Goal: Information Seeking & Learning: Find specific fact

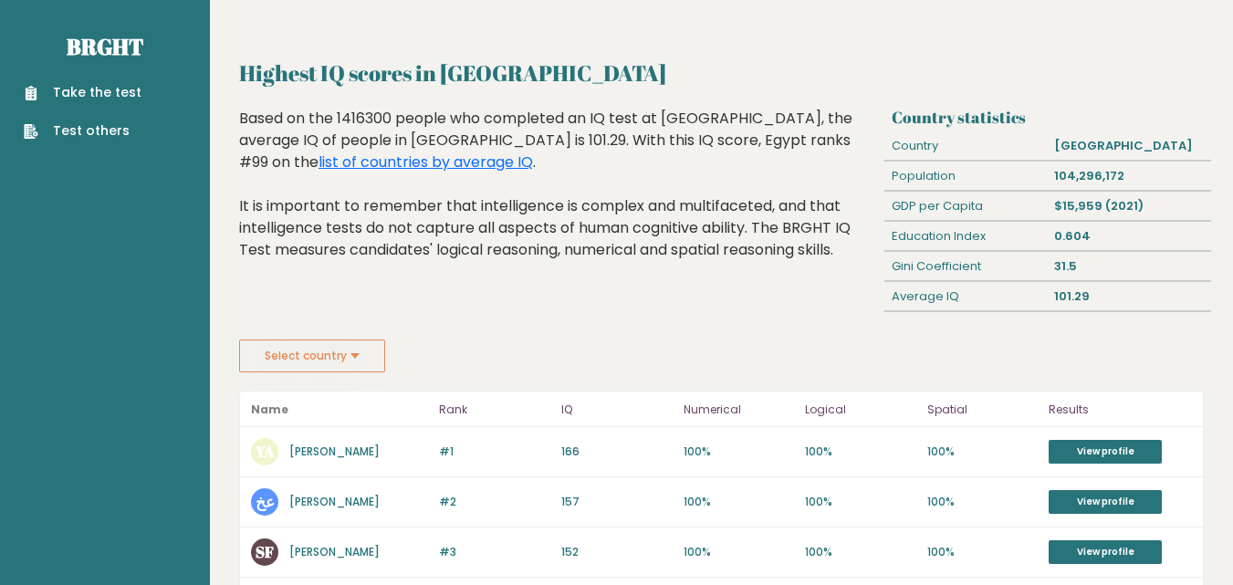
click at [352, 355] on button "Select country" at bounding box center [312, 356] width 146 height 33
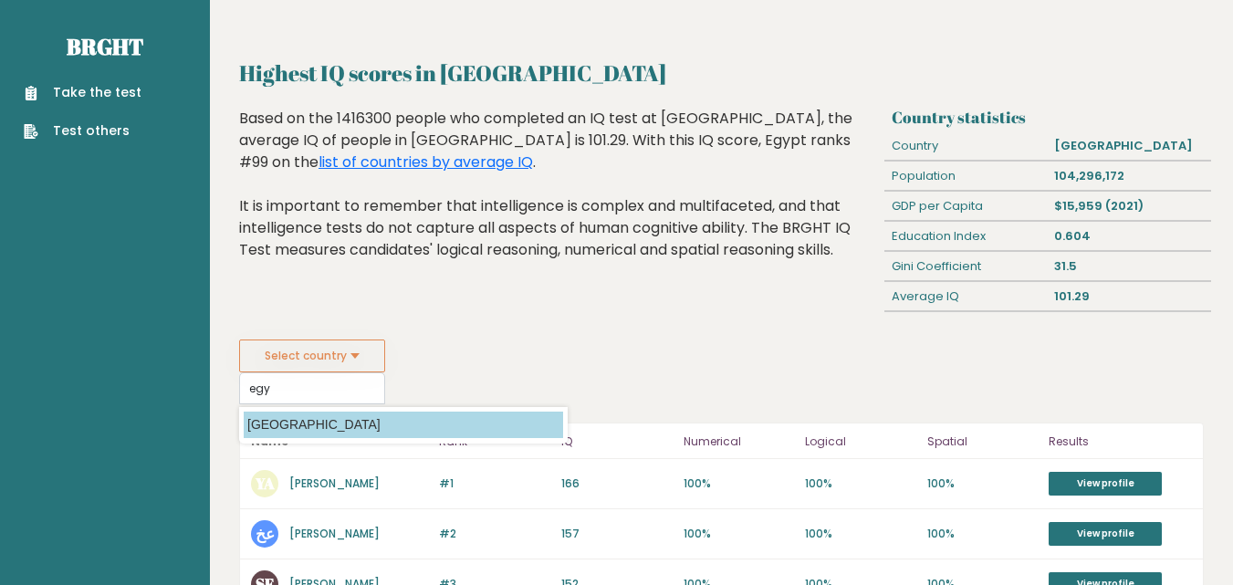
click at [280, 422] on option "[GEOGRAPHIC_DATA]" at bounding box center [403, 425] width 319 height 26
type input "[GEOGRAPHIC_DATA]"
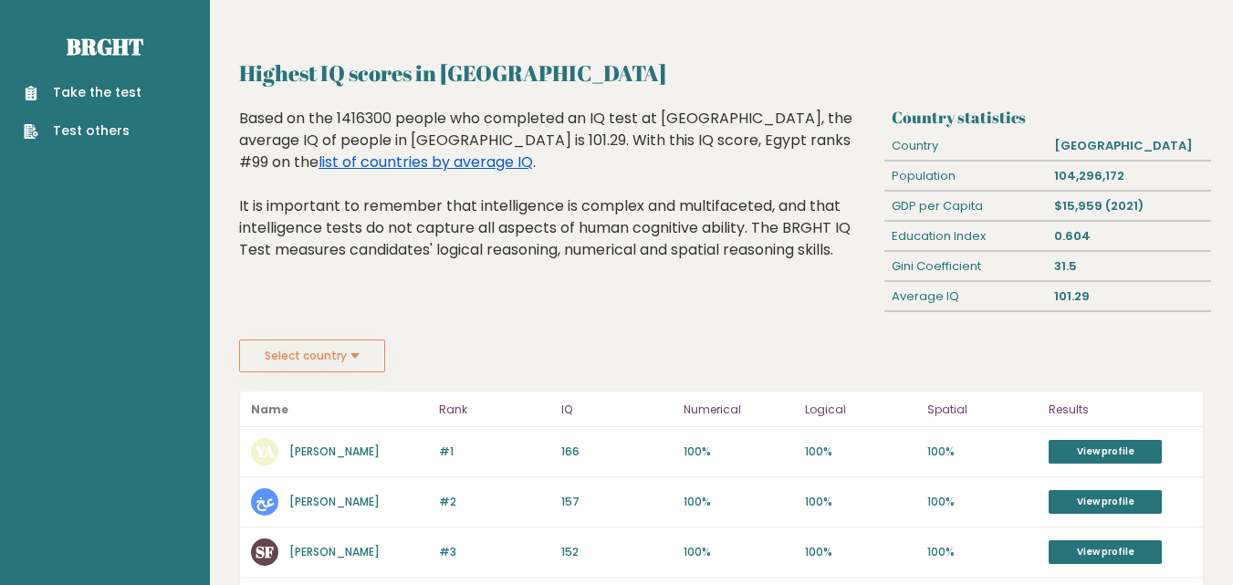
click at [533, 152] on link "list of countries by average IQ" at bounding box center [426, 162] width 214 height 21
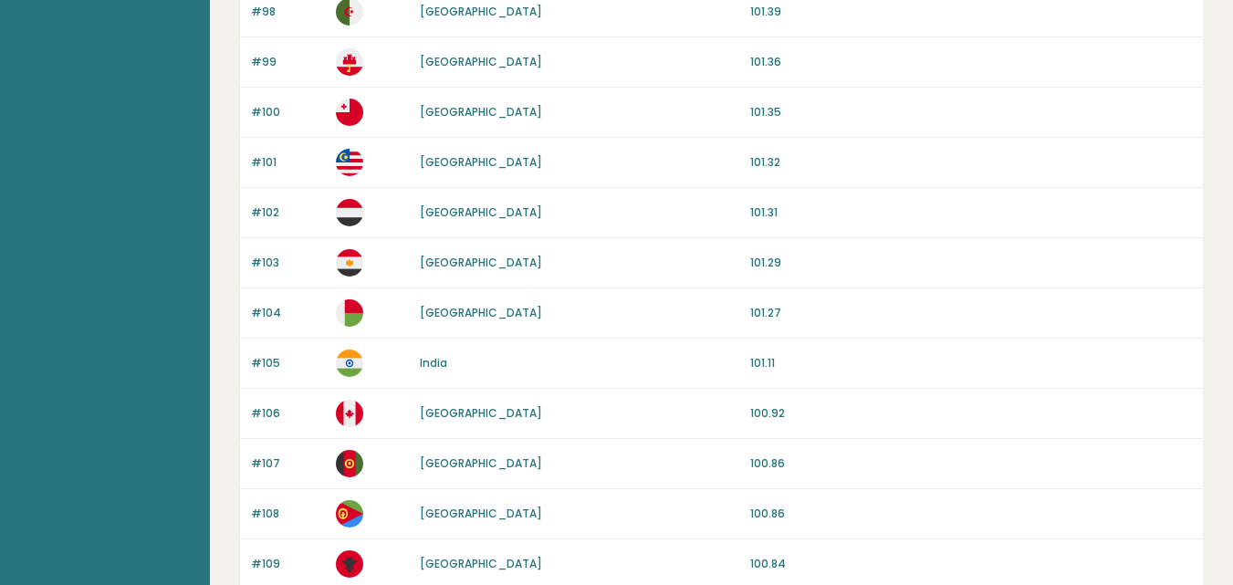
scroll to position [1081, 0]
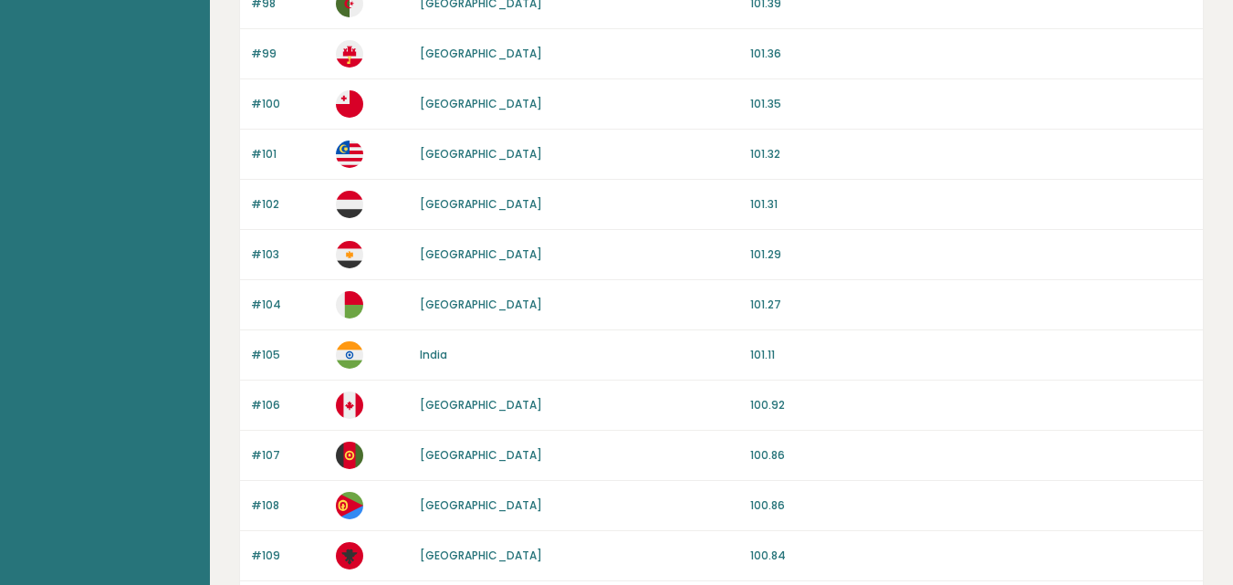
click at [747, 251] on div "#103 Egypt 101.29" at bounding box center [721, 255] width 963 height 50
click at [343, 256] on img at bounding box center [349, 254] width 27 height 27
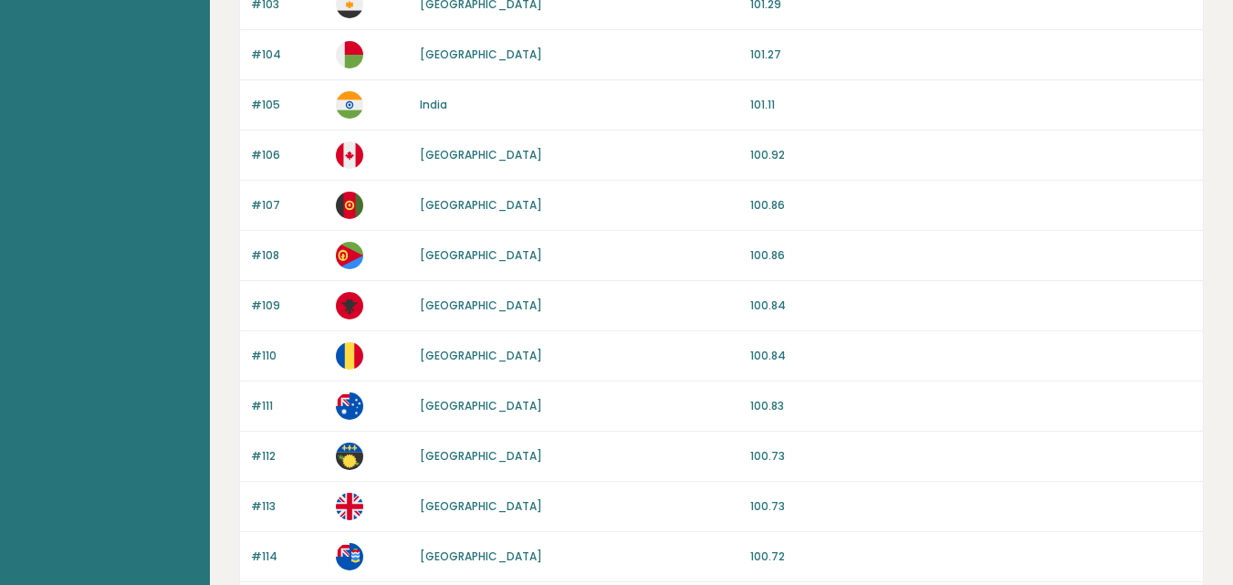
scroll to position [0, 0]
